Goal: Information Seeking & Learning: Learn about a topic

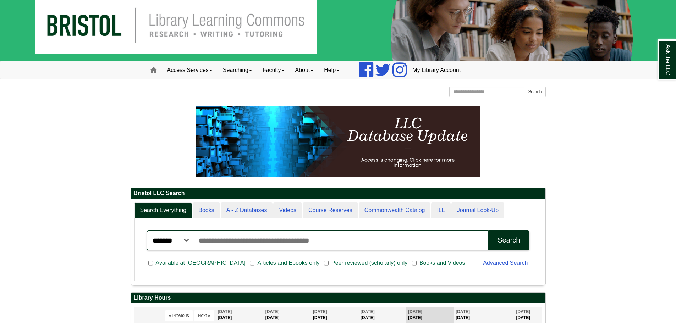
scroll to position [10, 0]
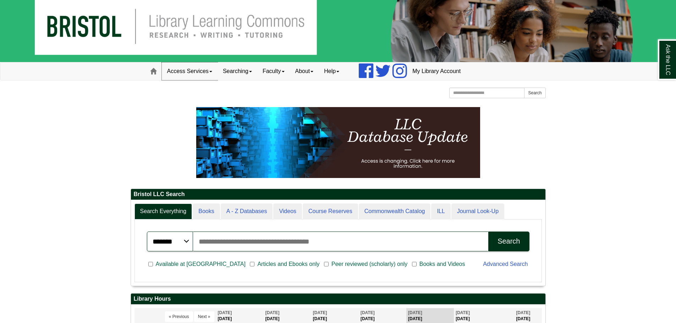
click at [203, 69] on link "Access Services" at bounding box center [190, 71] width 56 height 18
click at [251, 72] on link "Searching" at bounding box center [238, 71] width 40 height 18
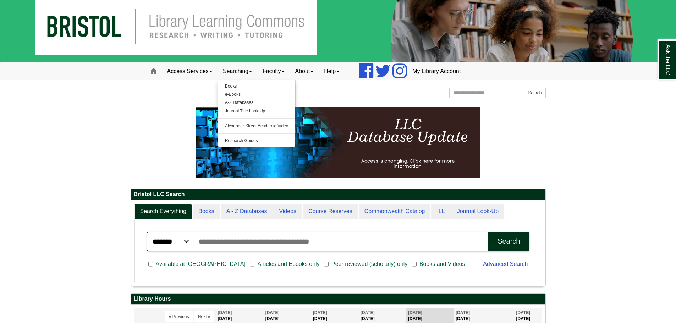
click at [286, 73] on link "Faculty" at bounding box center [273, 71] width 33 height 18
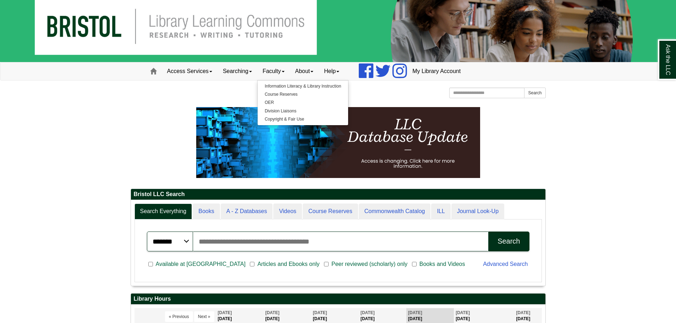
click at [361, 90] on div "Bristol Community College Bristol Community College Library Learning Commons Ho…" at bounding box center [338, 94] width 415 height 12
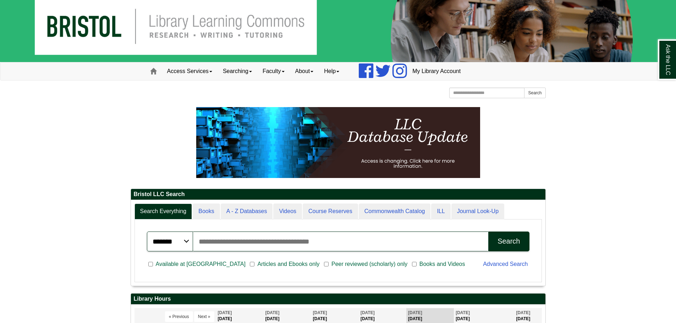
scroll to position [86, 414]
click at [329, 249] on input "Search articles, books, journals & more" at bounding box center [341, 242] width 296 height 20
click at [302, 243] on input "********" at bounding box center [341, 242] width 296 height 20
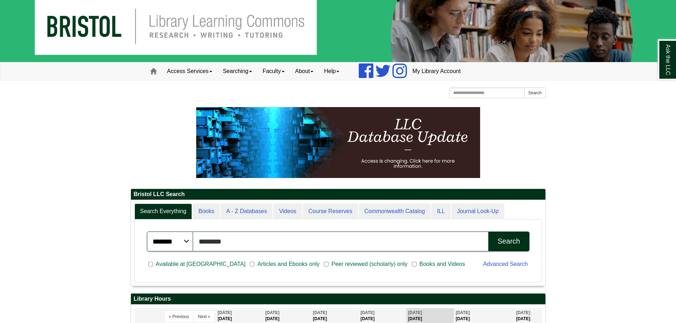
type input "********"
click at [504, 244] on div "Search" at bounding box center [508, 241] width 22 height 8
click at [266, 34] on img at bounding box center [338, 26] width 676 height 72
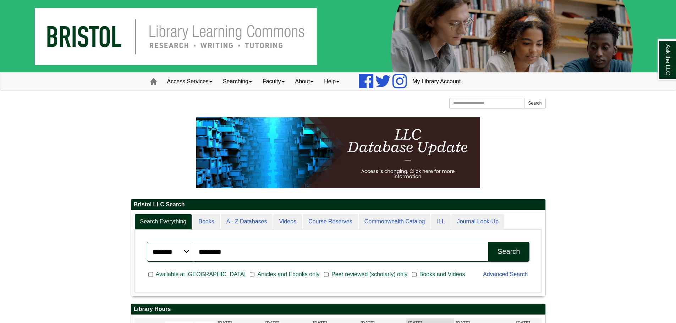
click at [271, 47] on img at bounding box center [338, 36] width 676 height 72
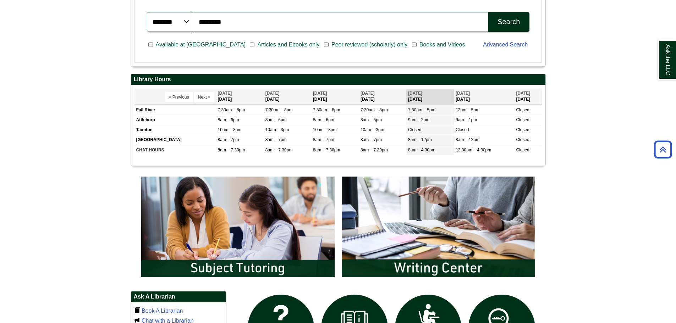
scroll to position [226, 0]
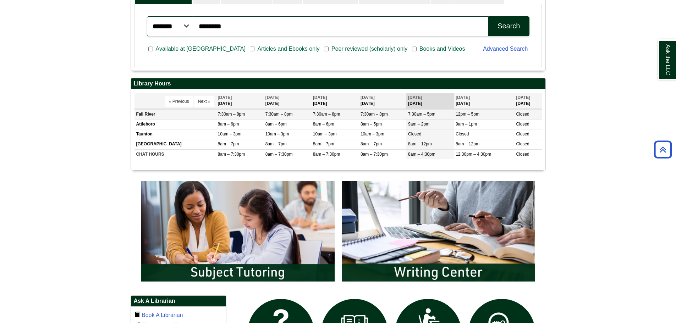
click at [183, 110] on td "Fall River" at bounding box center [175, 114] width 82 height 10
click at [660, 156] on icon "Back to Top" at bounding box center [662, 149] width 23 height 23
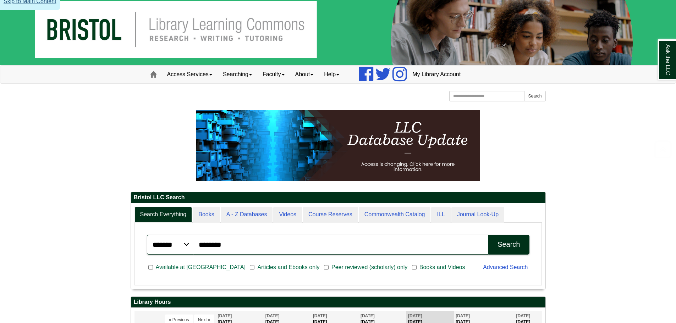
scroll to position [0, 0]
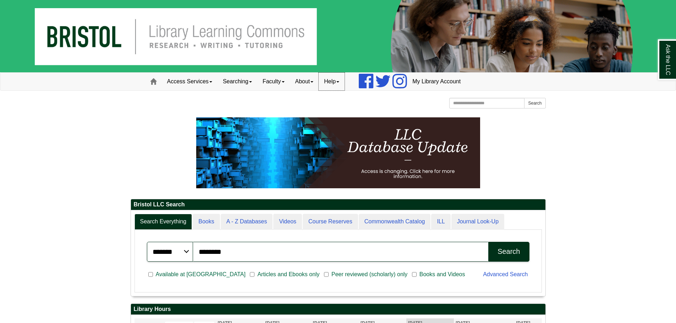
click at [345, 76] on link "Help" at bounding box center [332, 82] width 26 height 18
click at [464, 102] on input "Search the Website" at bounding box center [487, 103] width 76 height 11
type input "*"
type input "********"
click at [524, 98] on button "Search" at bounding box center [534, 103] width 21 height 11
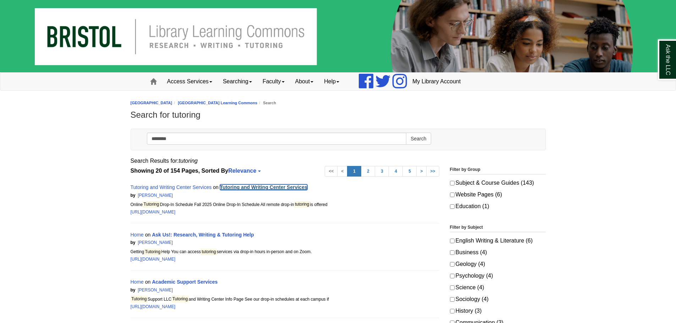
click at [268, 188] on link "Tutoring and Writing Center Services" at bounding box center [263, 188] width 87 height 6
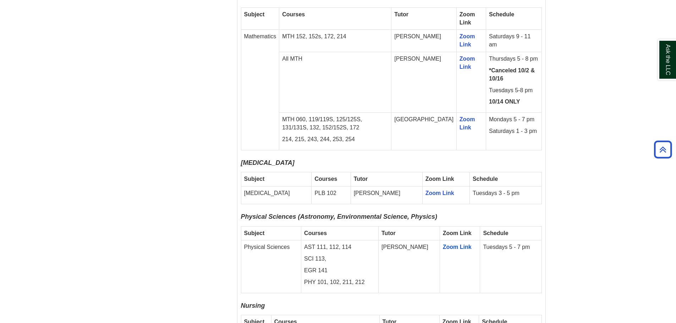
scroll to position [1375, 0]
